Goal: Task Accomplishment & Management: Use online tool/utility

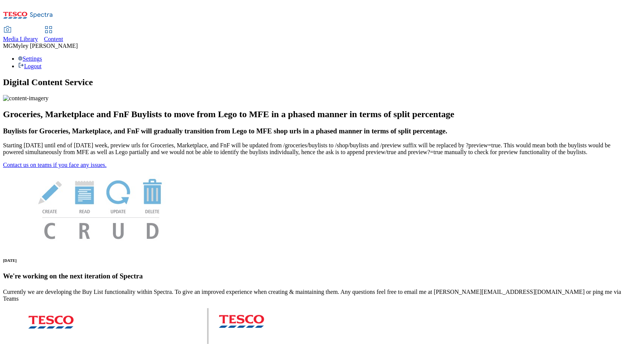
click at [63, 36] on span "Content" at bounding box center [53, 39] width 19 height 6
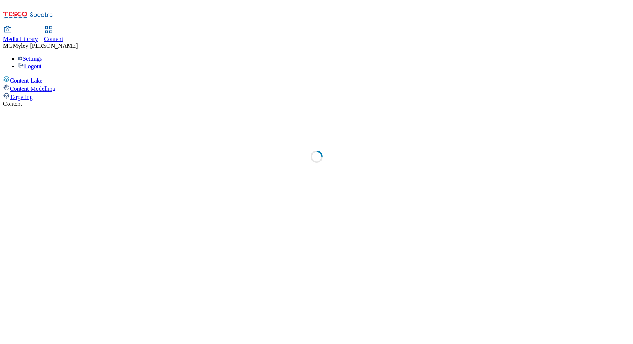
select select "ghs-[GEOGRAPHIC_DATA]"
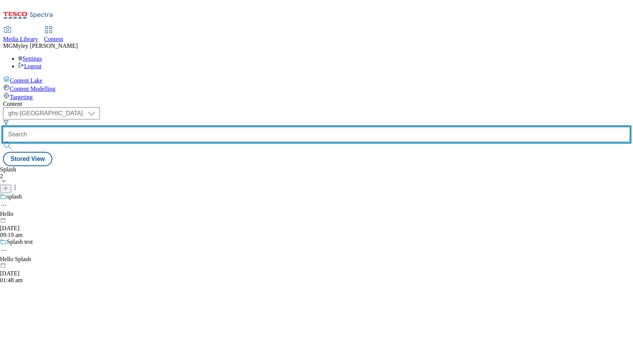
click at [168, 127] on input "text" at bounding box center [316, 134] width 627 height 15
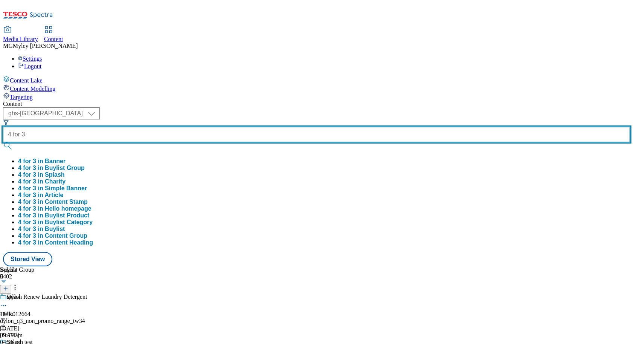
type input "4 for 3"
click at [3, 142] on button "submit" at bounding box center [8, 146] width 11 height 8
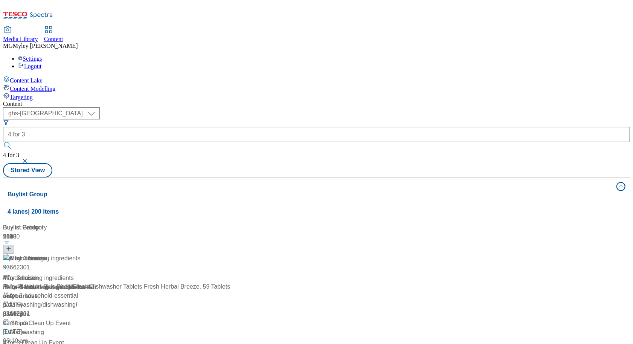
click at [279, 3] on div "Media Library Content MG [PERSON_NAME] [PERSON_NAME] Settings Logout" at bounding box center [316, 36] width 627 height 67
click at [83, 284] on span "/ 4-for-3-cooking-ingredients" at bounding box center [43, 287] width 80 height 6
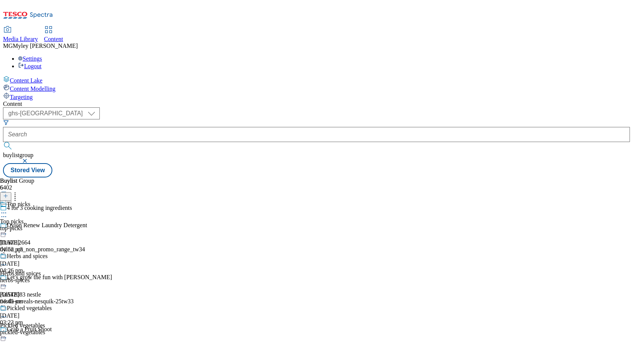
scroll to position [226, 0]
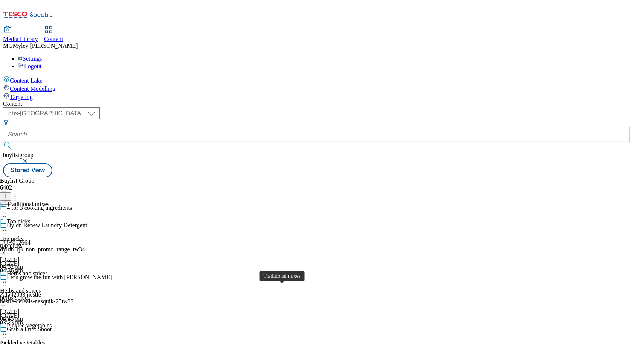
scroll to position [8, 0]
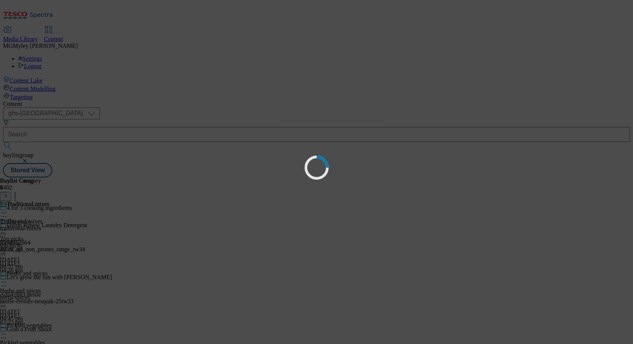
scroll to position [0, 0]
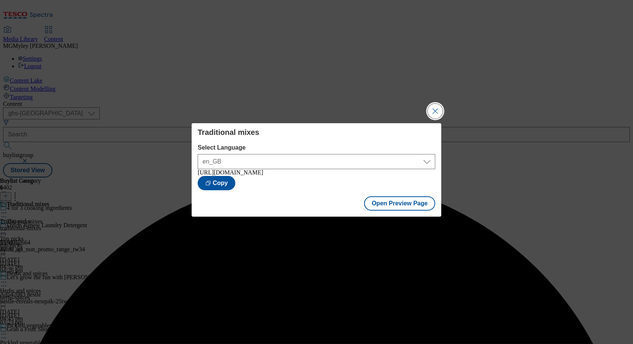
click at [432, 110] on button "Close Modal" at bounding box center [435, 111] width 15 height 15
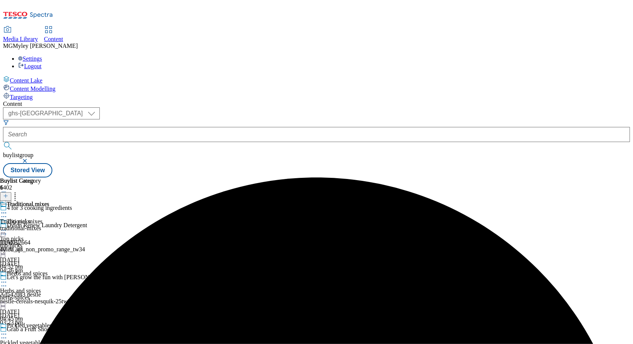
scroll to position [226, 0]
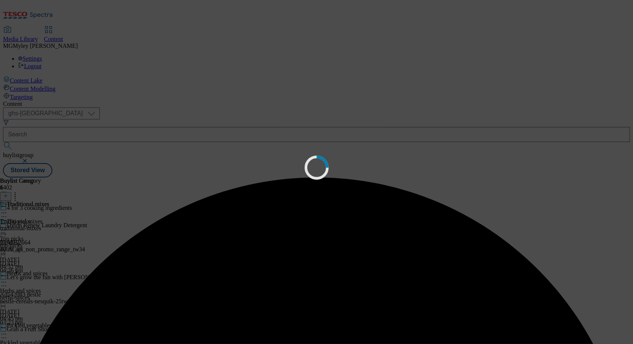
scroll to position [227, 0]
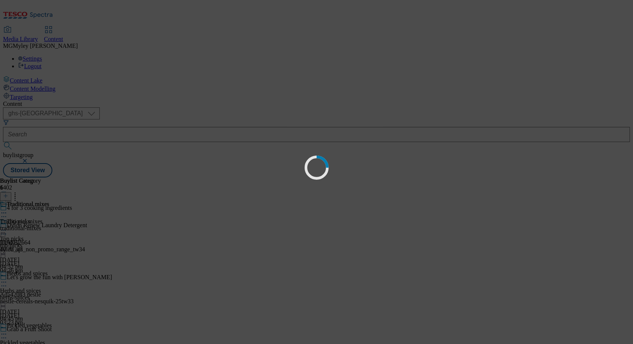
click at [408, 247] on div "Loading" at bounding box center [316, 172] width 633 height 344
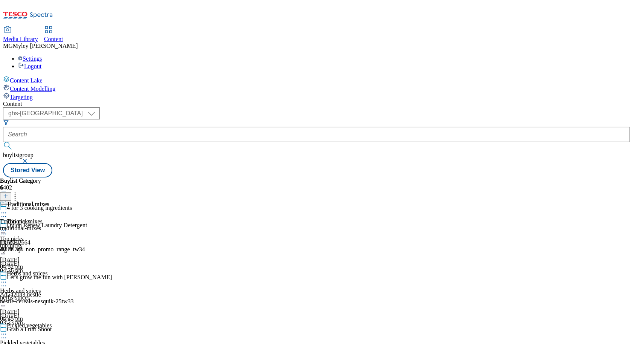
click at [8, 209] on icon at bounding box center [4, 213] width 8 height 8
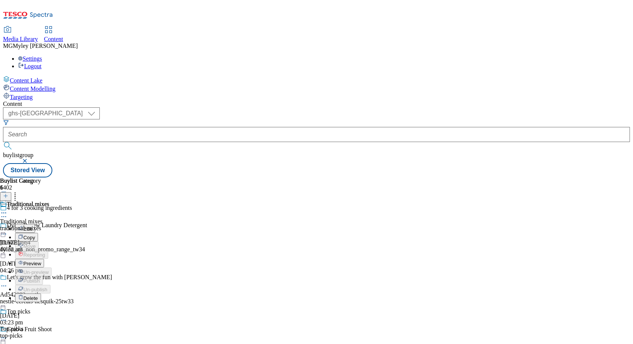
click at [67, 259] on li "Preview" at bounding box center [41, 263] width 52 height 9
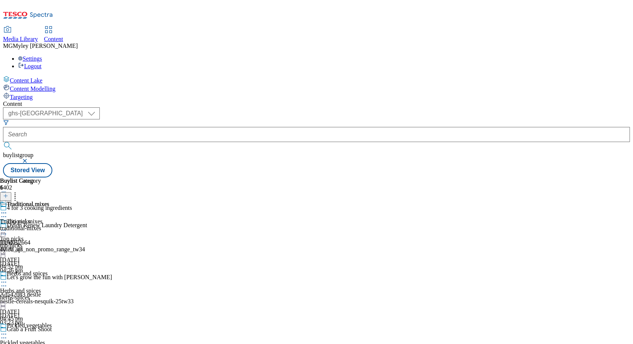
click at [8, 209] on icon at bounding box center [4, 213] width 8 height 8
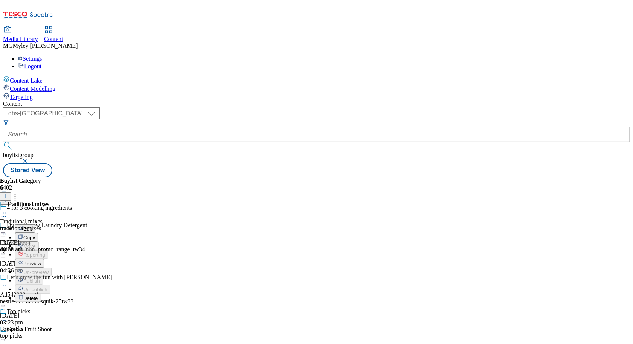
click at [41, 261] on span "Preview" at bounding box center [32, 264] width 18 height 6
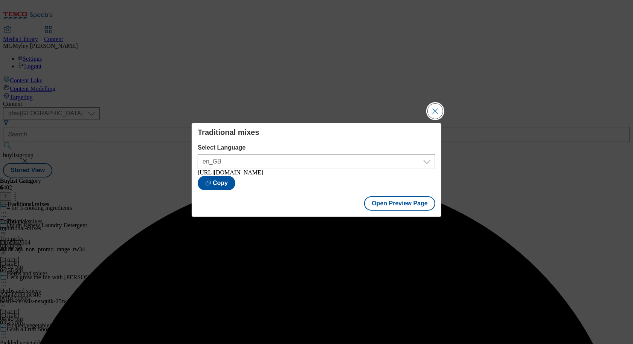
click at [429, 105] on button "Close Modal" at bounding box center [435, 111] width 15 height 15
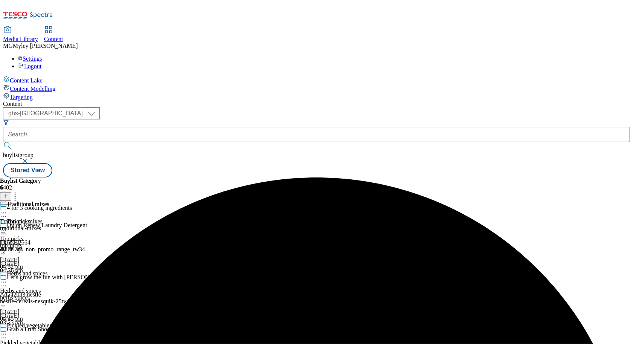
click at [8, 209] on icon at bounding box center [4, 213] width 8 height 8
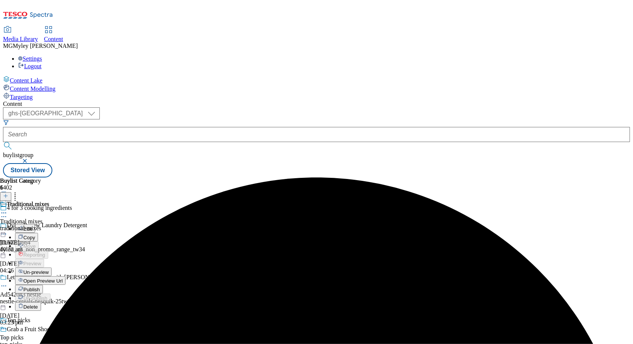
click at [40, 287] on span "Publish" at bounding box center [31, 290] width 17 height 6
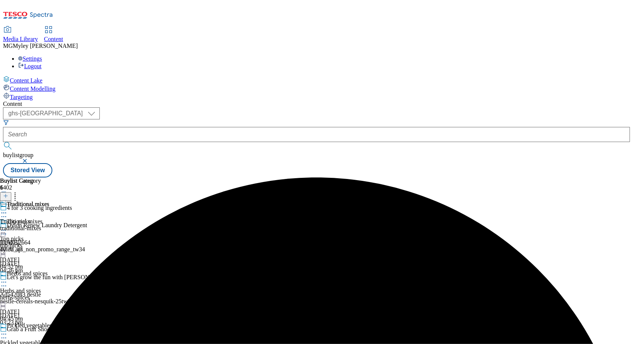
click at [8, 209] on icon at bounding box center [4, 213] width 8 height 8
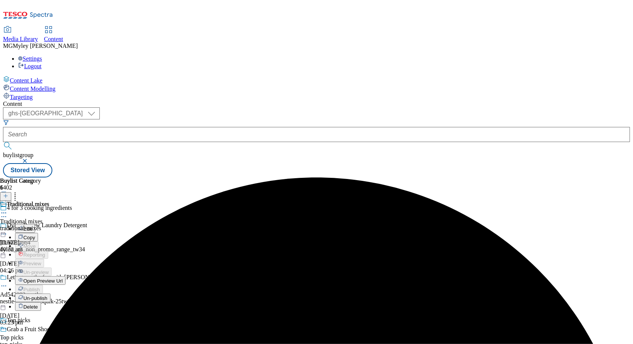
click at [47, 295] on span "Un-publish" at bounding box center [35, 298] width 24 height 6
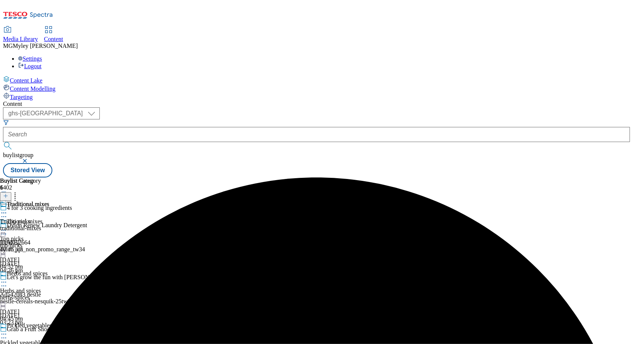
click at [8, 209] on icon at bounding box center [4, 213] width 8 height 8
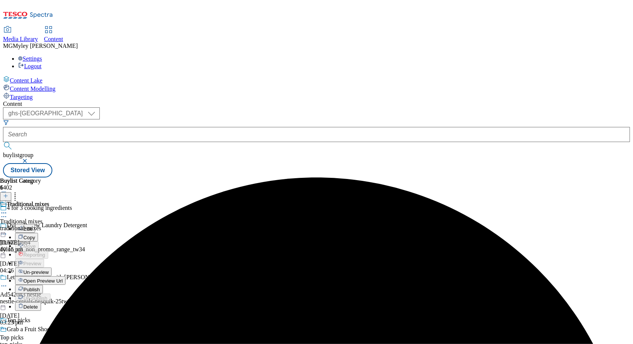
click at [49, 269] on span "Un-preview" at bounding box center [35, 272] width 25 height 6
